Goal: Task Accomplishment & Management: Use online tool/utility

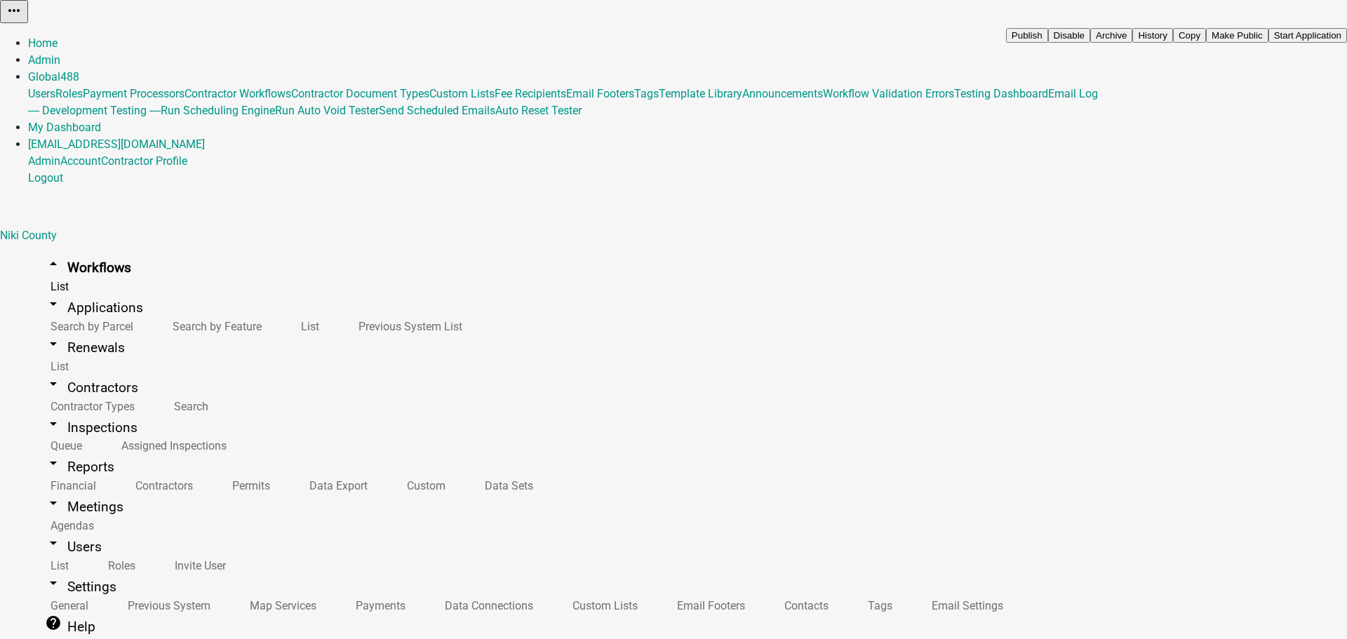
click at [1206, 43] on button "Copy" at bounding box center [1189, 35] width 33 height 15
type input "Collin's Copy Of - 2532 Notes"
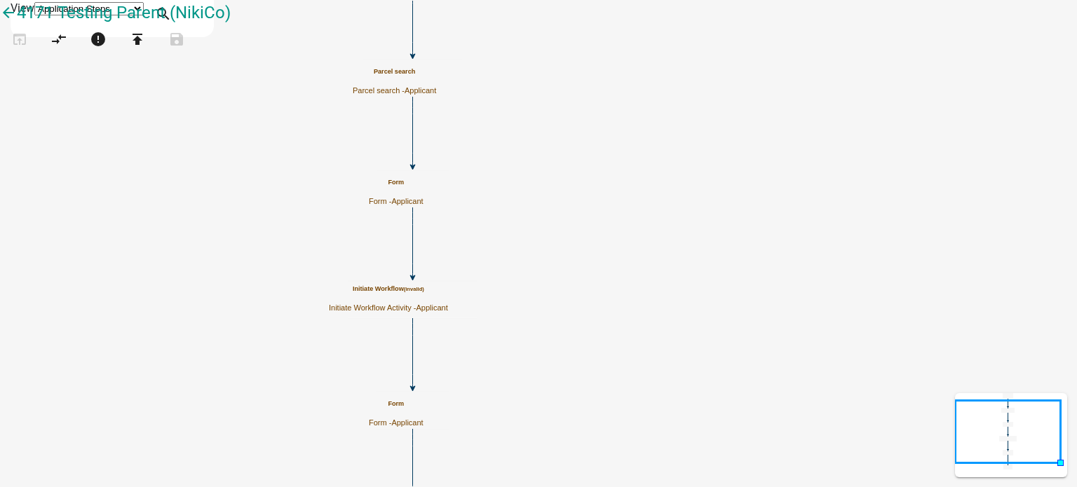
click at [466, 243] on icon "Start Start - Applicant Parcel search Parcel search - Applicant Form Form - App…" at bounding box center [539, 271] width 1076 height 541
click at [448, 304] on span "Applicant" at bounding box center [433, 308] width 32 height 8
